Goal: Information Seeking & Learning: Understand process/instructions

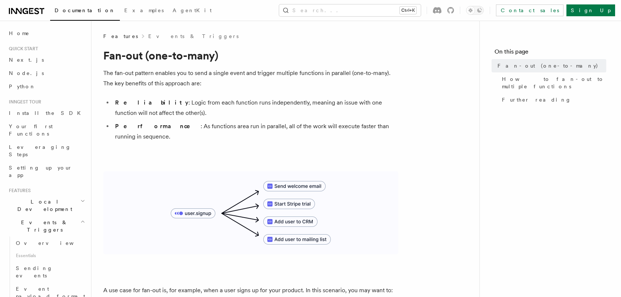
drag, startPoint x: 68, startPoint y: 14, endPoint x: 81, endPoint y: 25, distance: 16.7
click at [68, 14] on link "Documentation" at bounding box center [85, 11] width 70 height 18
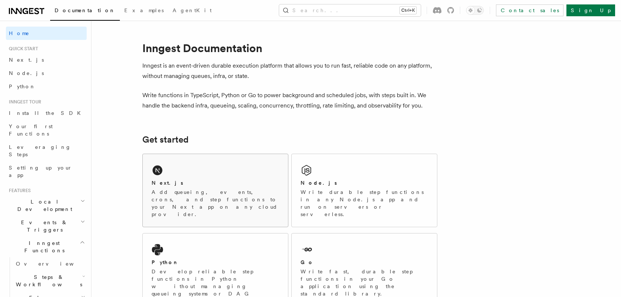
click at [216, 173] on div "Next.js Add queueing, events, crons, and step functions to your Next app on any…" at bounding box center [215, 190] width 145 height 73
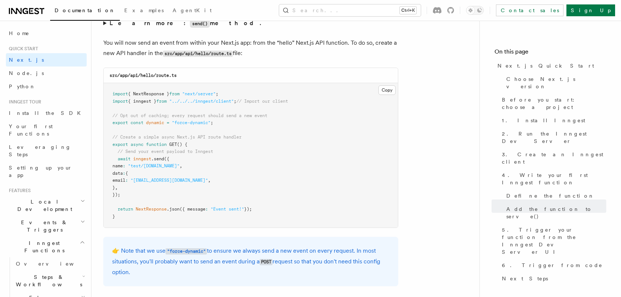
scroll to position [3874, 0]
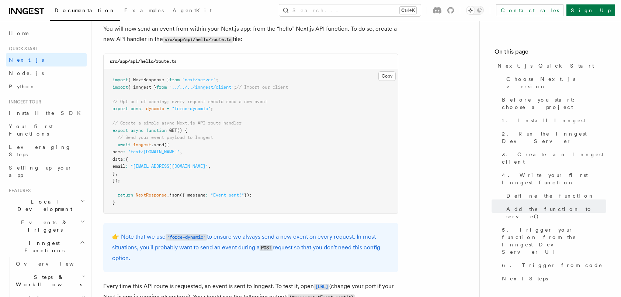
click at [195, 153] on pre "import { NextResponse } from "next/server" ; import { inngest } from "../../../…" at bounding box center [251, 141] width 294 height 144
